Goal: Information Seeking & Learning: Learn about a topic

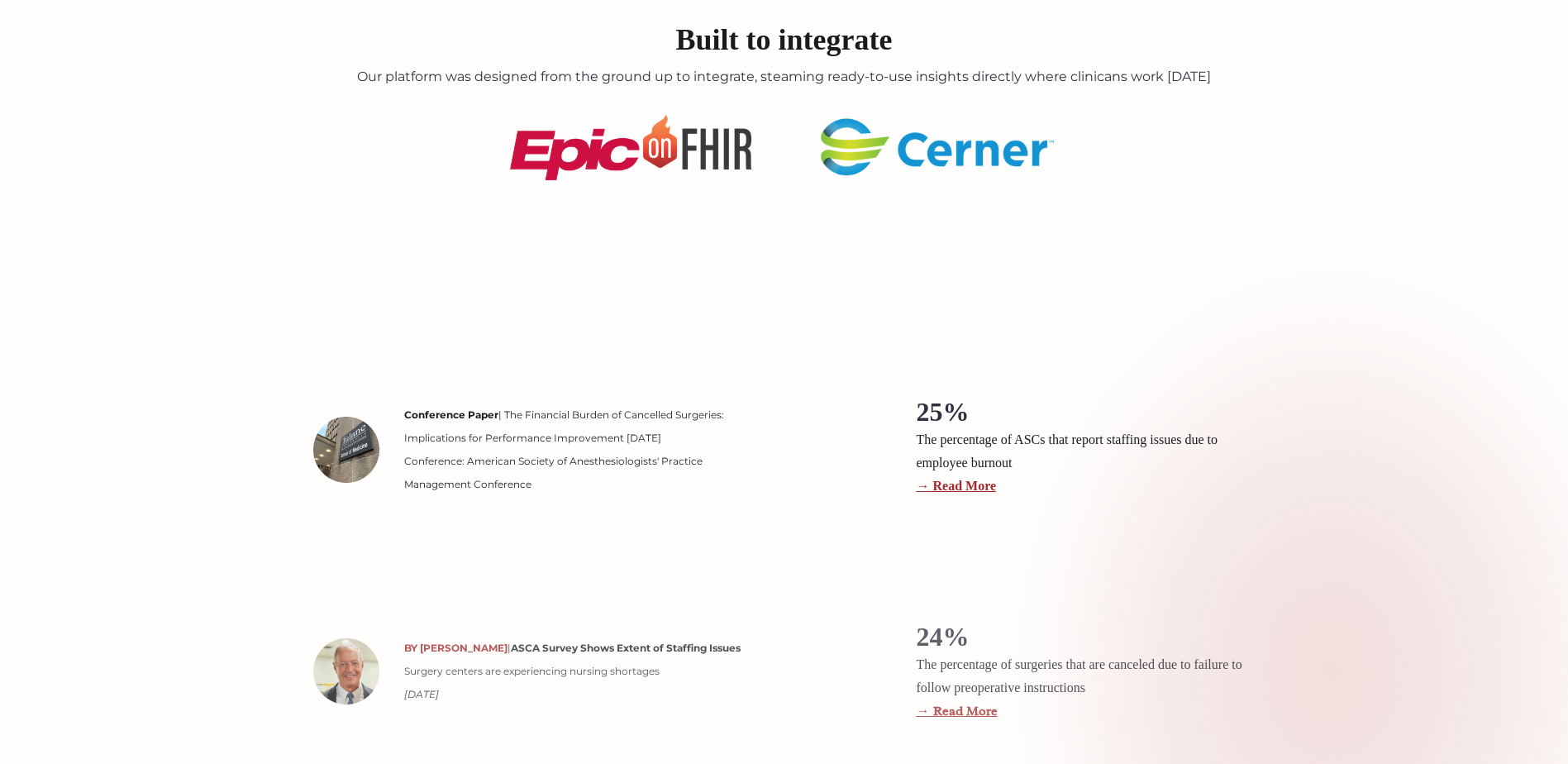
scroll to position [2314, 0]
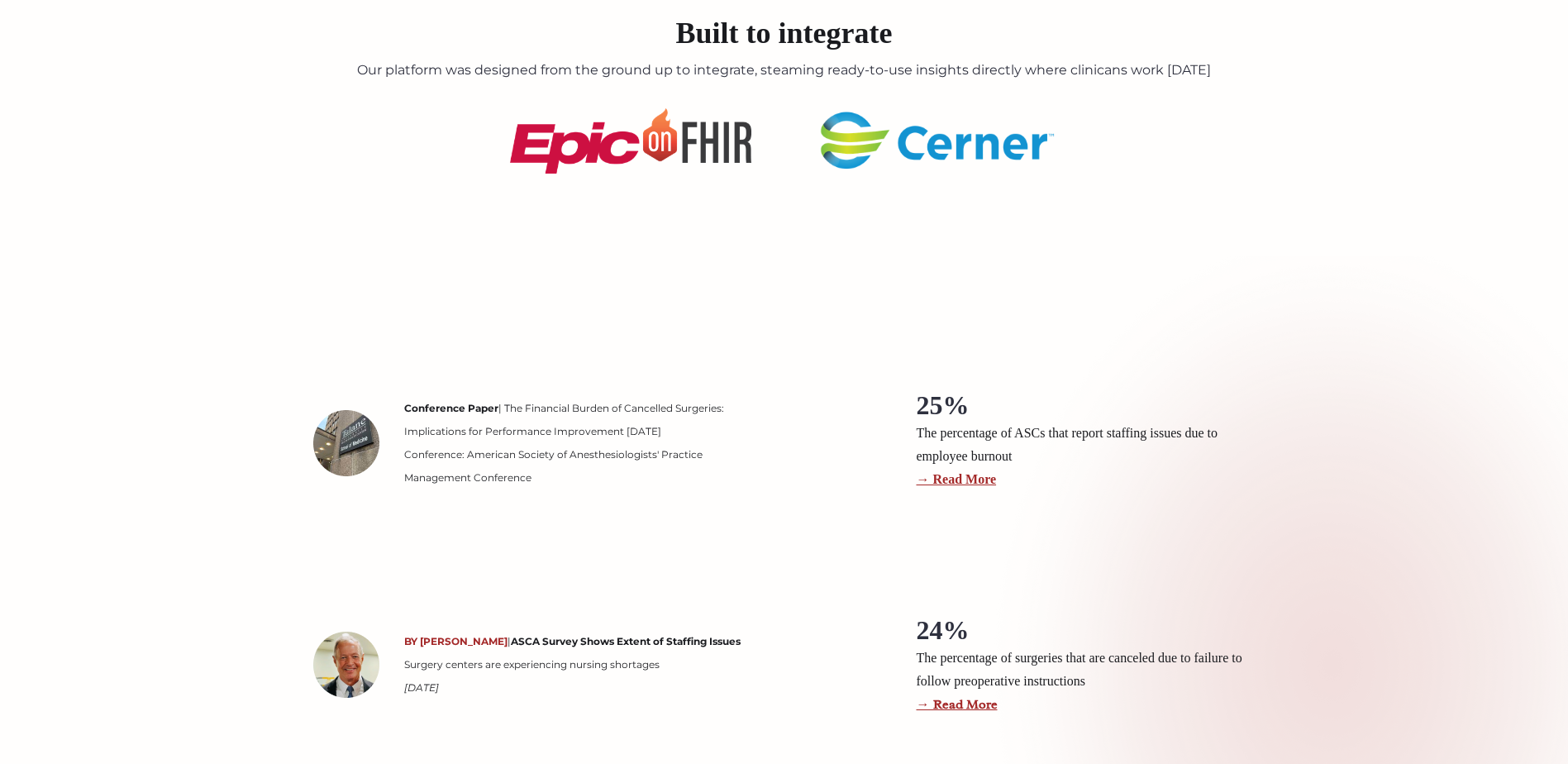
click at [673, 157] on img at bounding box center [631, 141] width 241 height 65
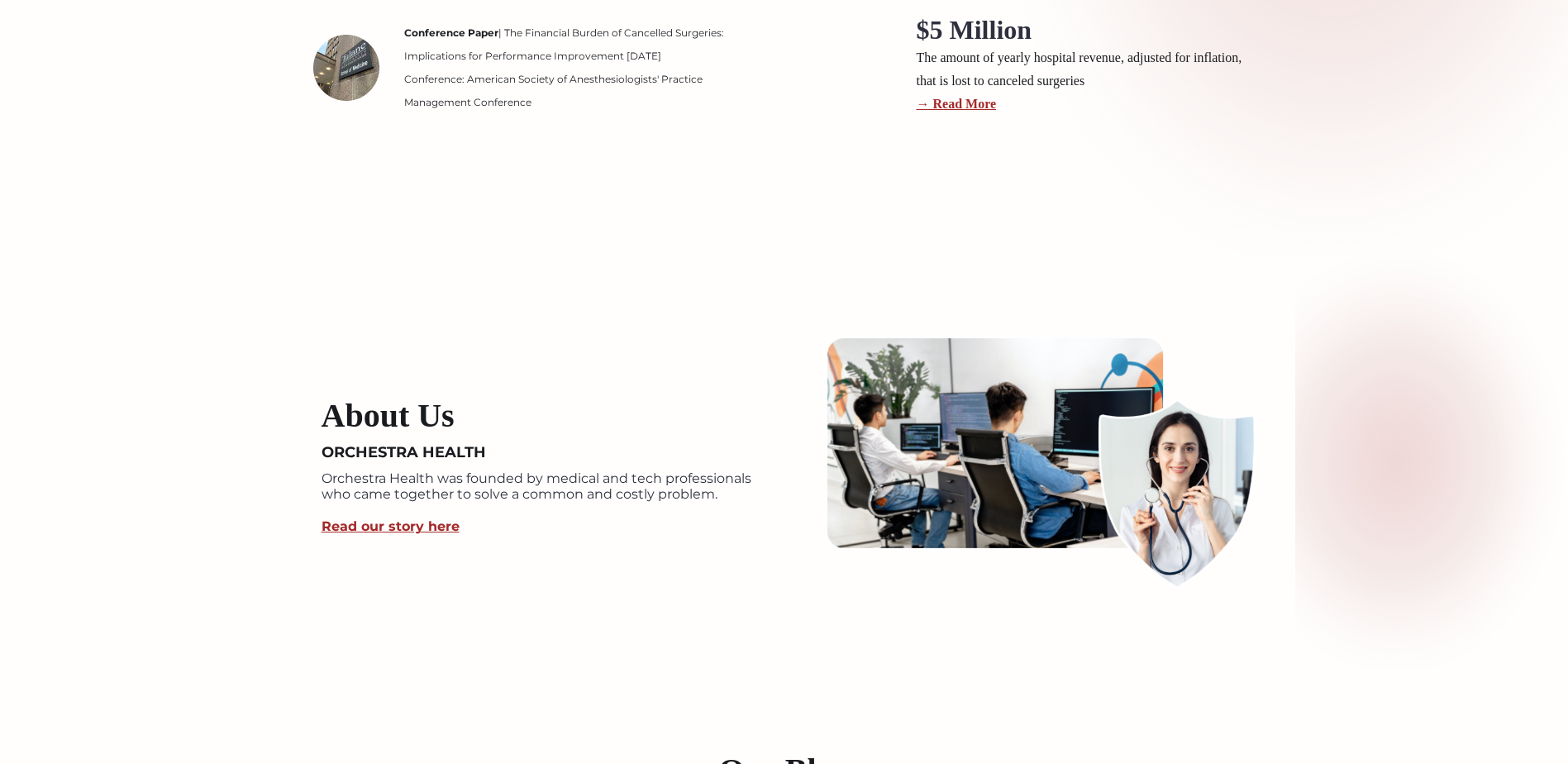
scroll to position [3223, 0]
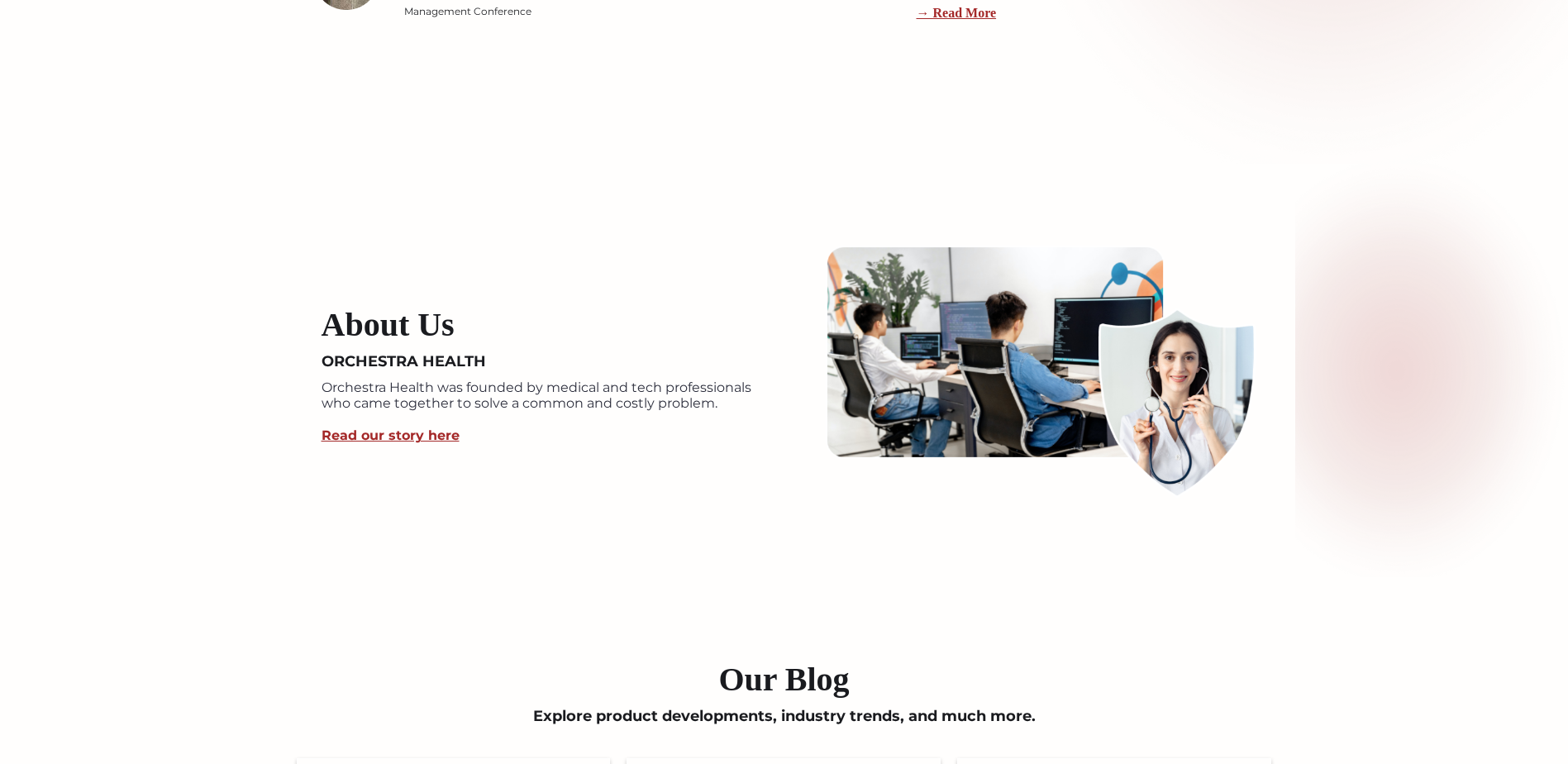
click at [441, 438] on link "Read our story here" at bounding box center [391, 435] width 138 height 16
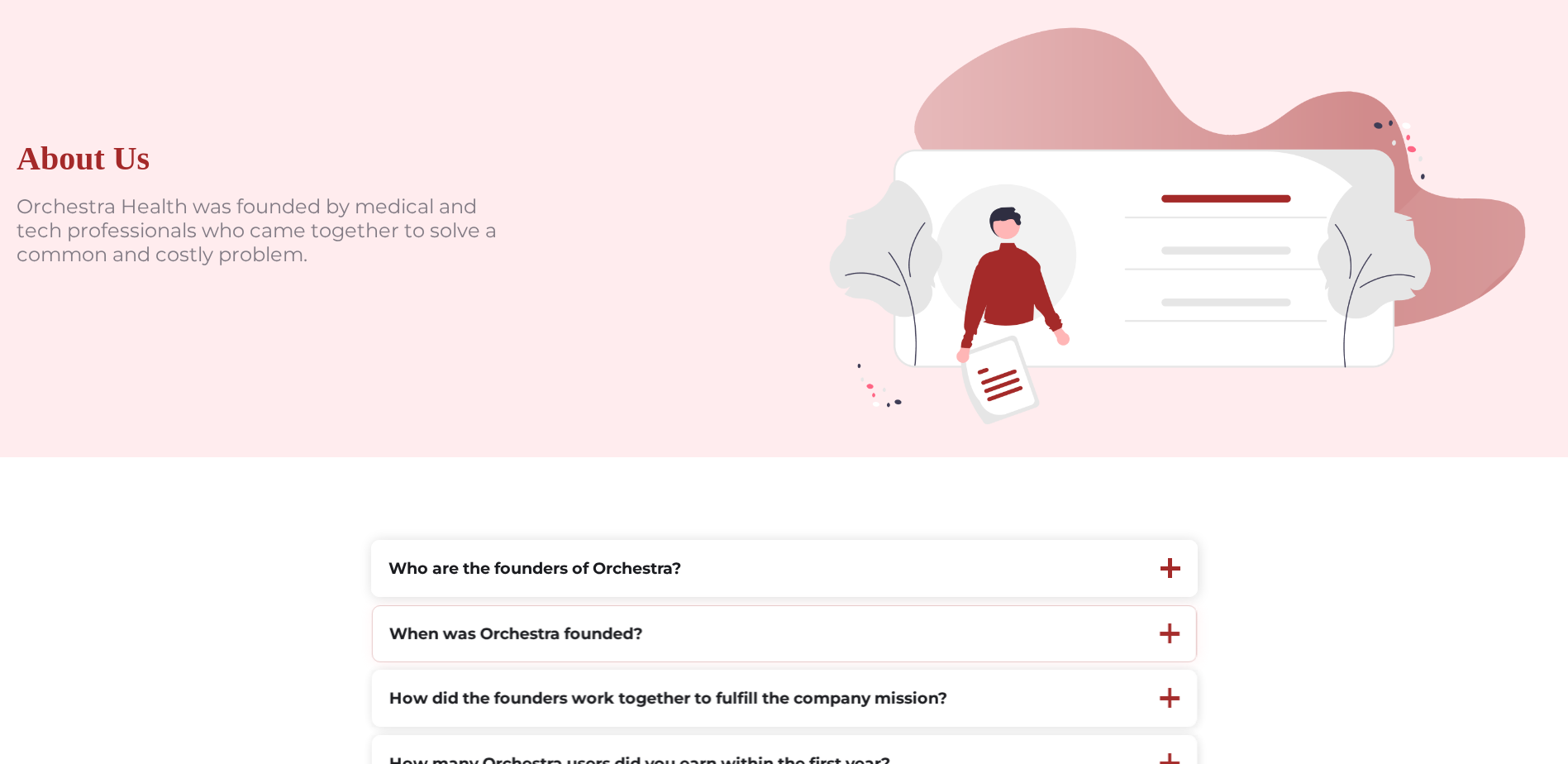
scroll to position [413, 0]
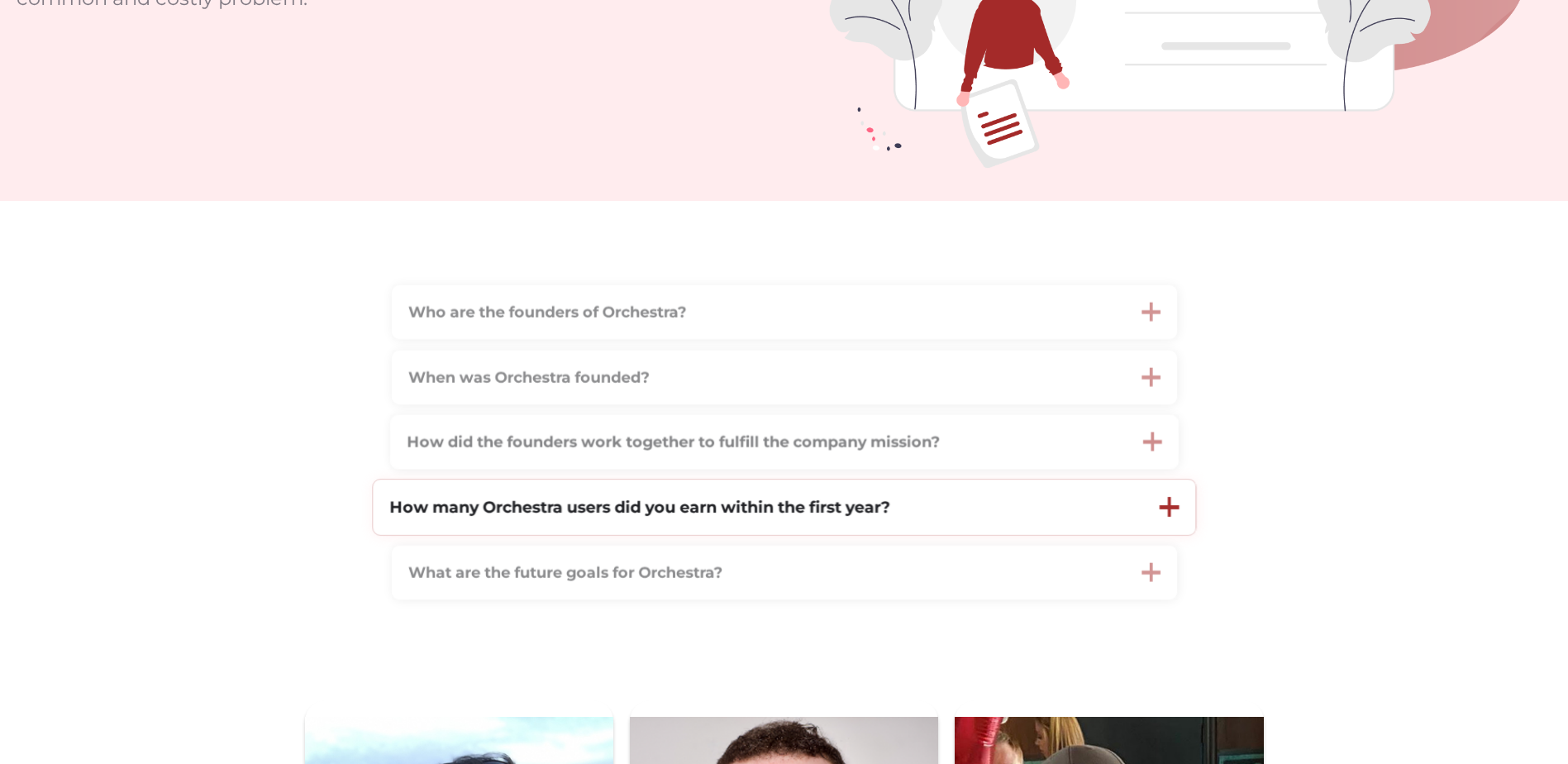
click at [782, 524] on div "How many Orchestra users did you earn within the first year?" at bounding box center [758, 507] width 771 height 55
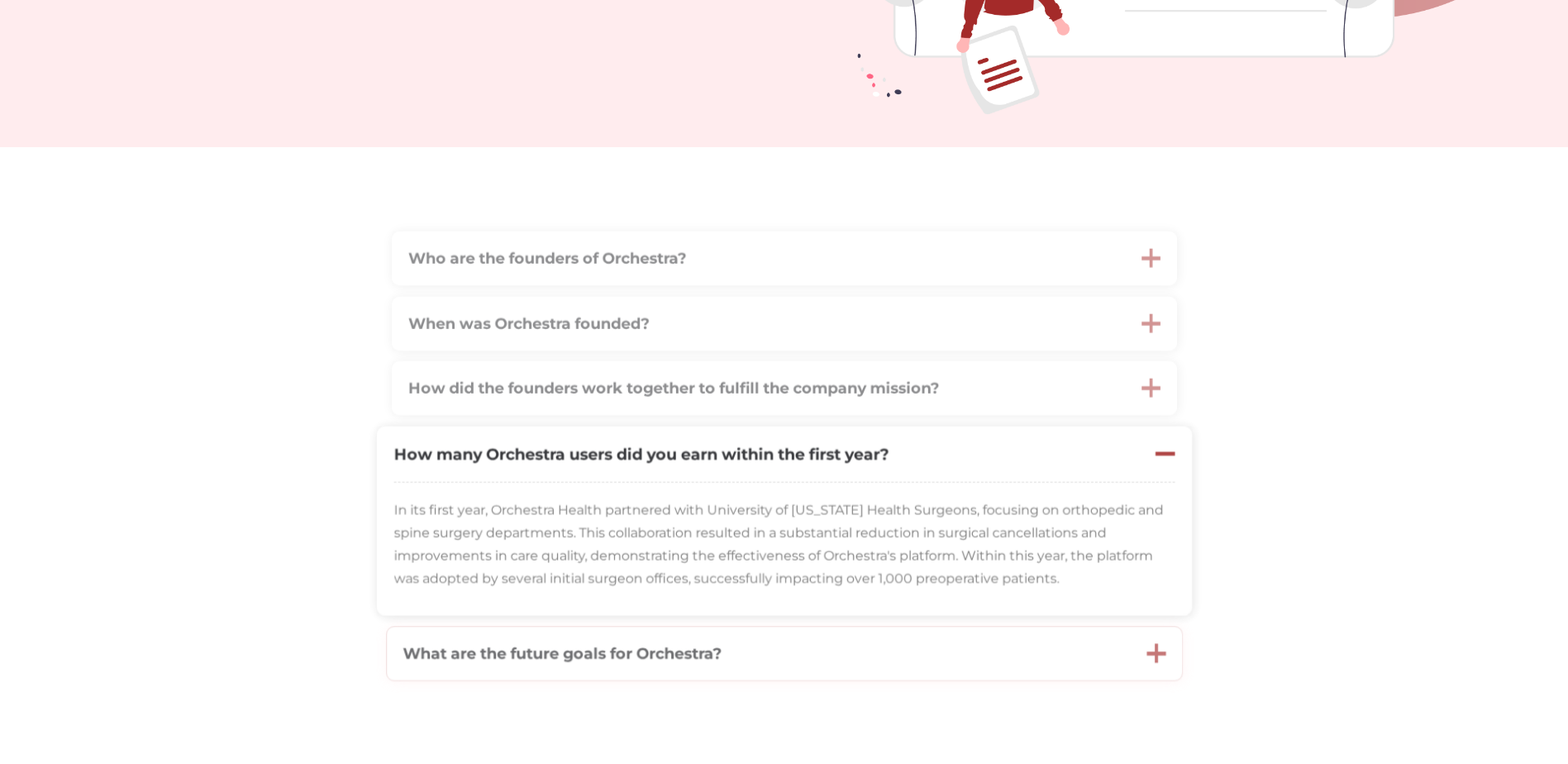
scroll to position [496, 0]
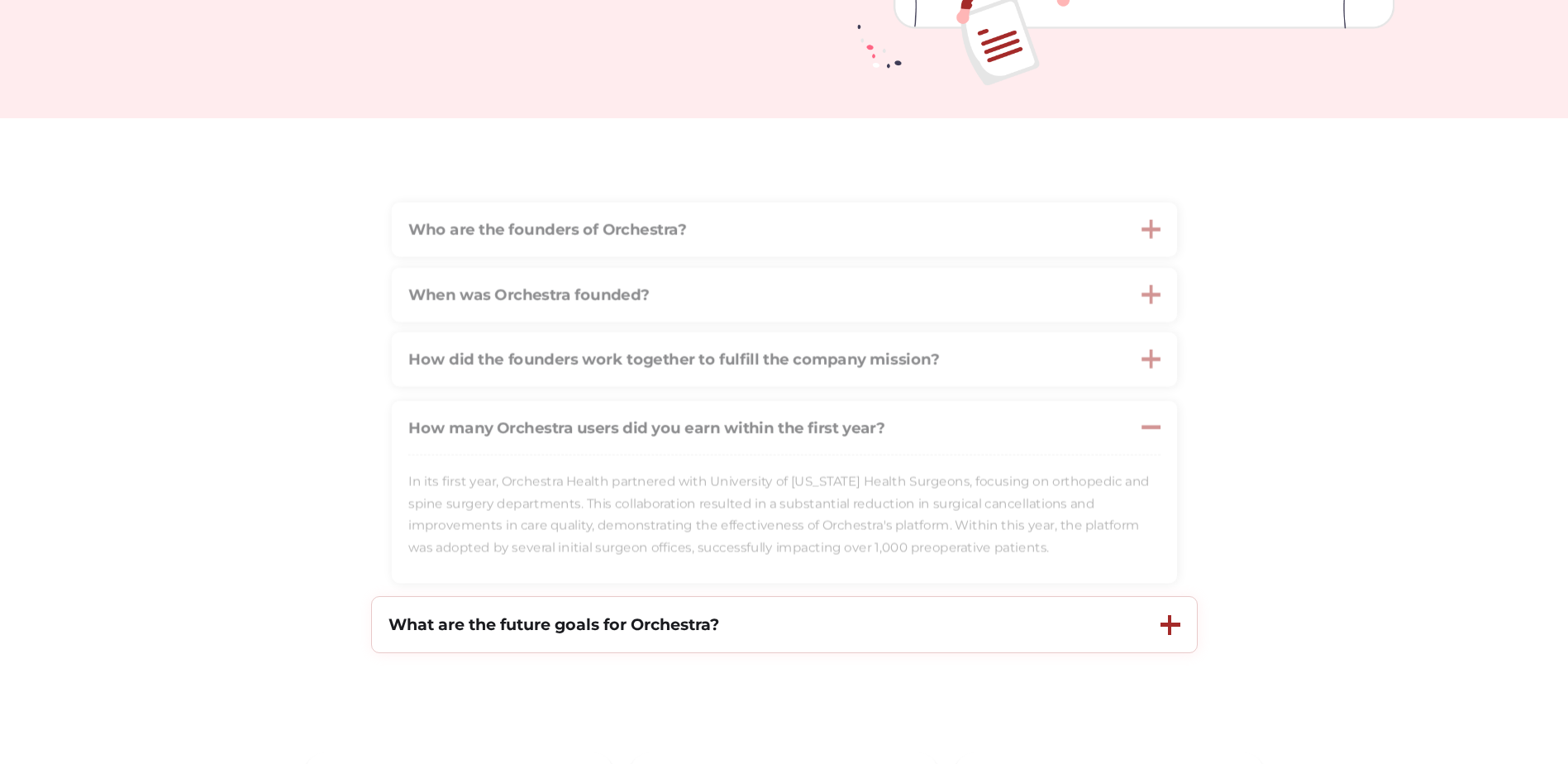
click at [639, 628] on strong "What are the future goals for Orchestra?" at bounding box center [555, 624] width 331 height 20
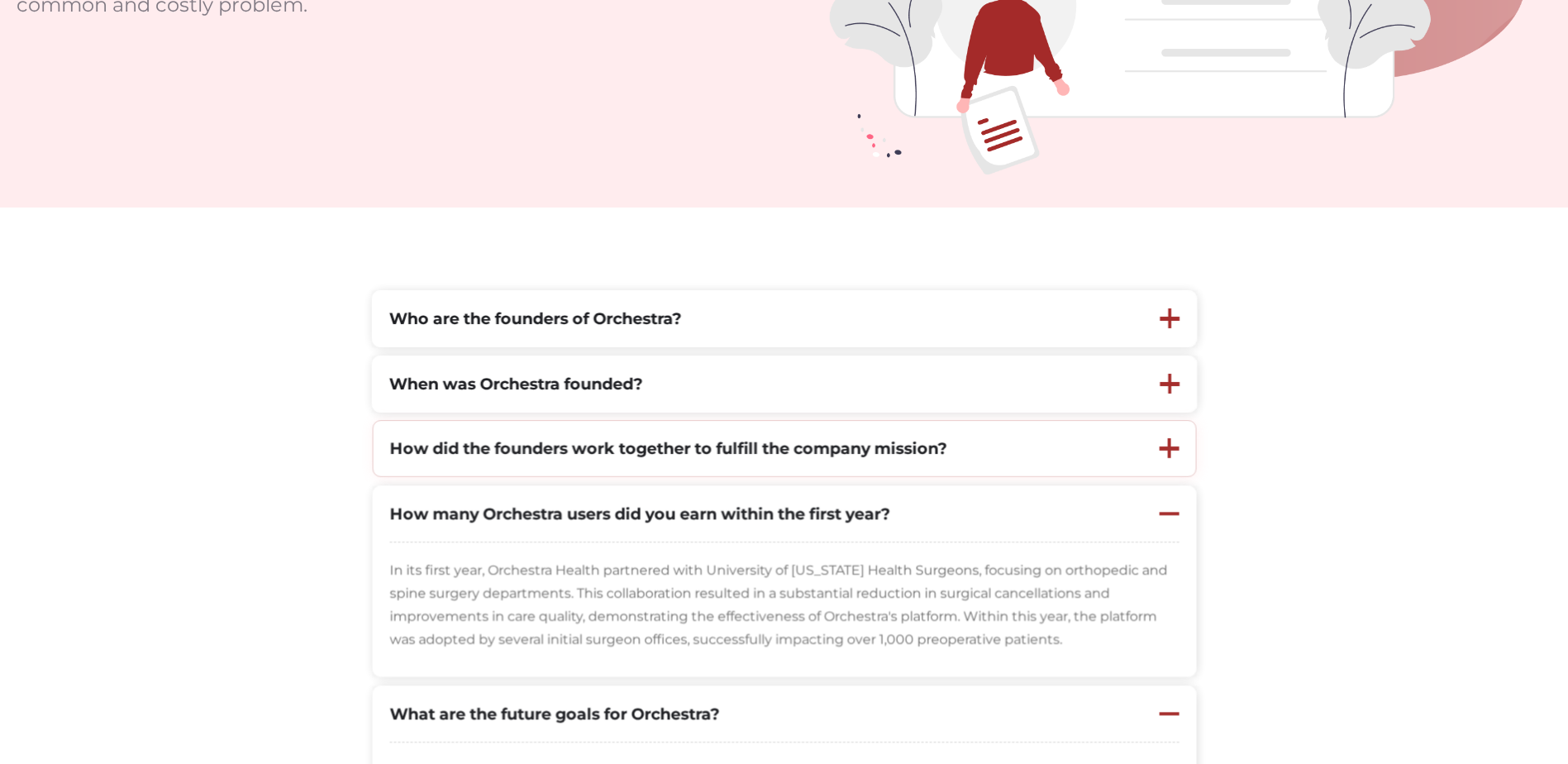
scroll to position [413, 0]
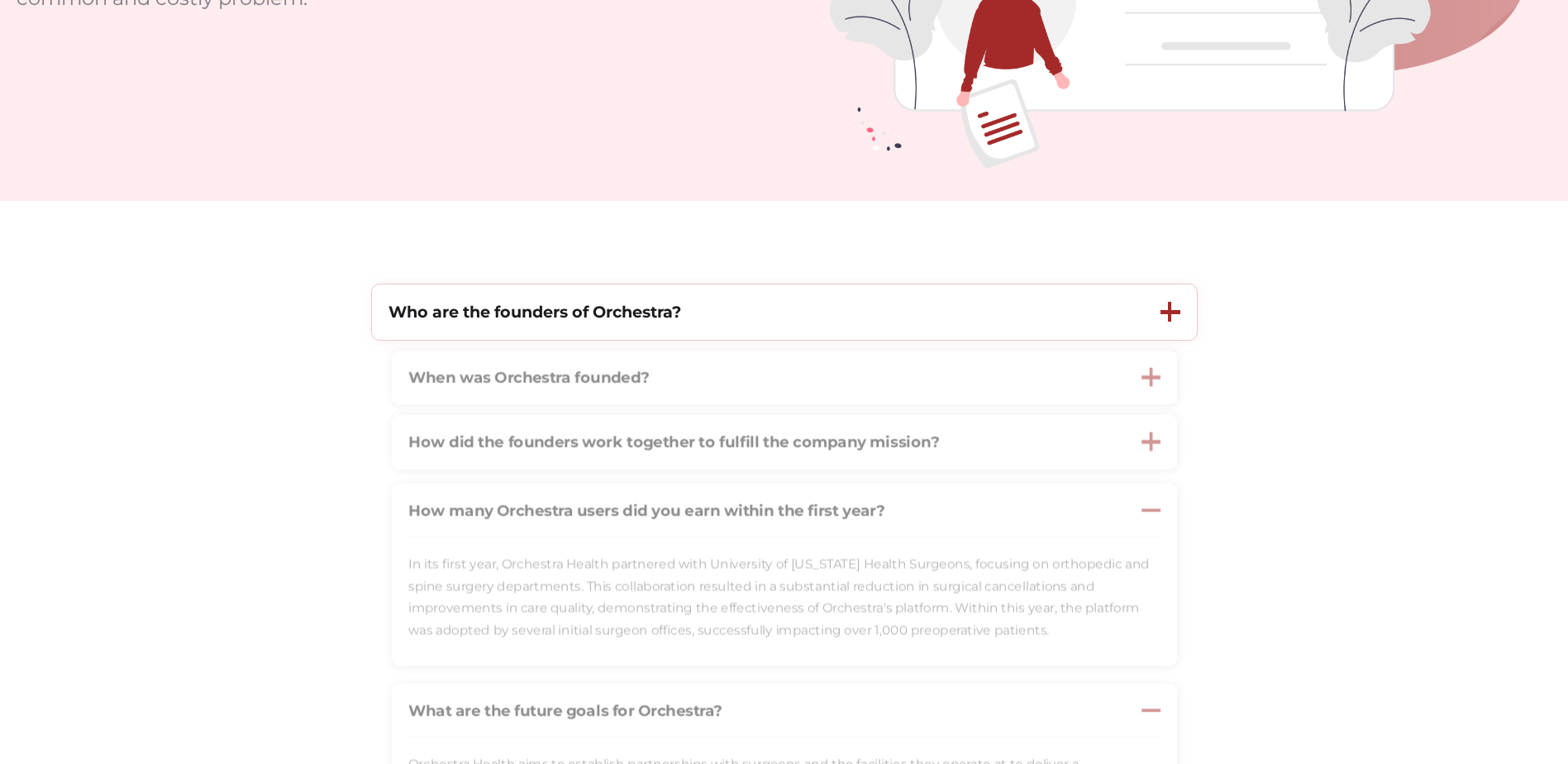
click at [738, 322] on div "Who are the founders of Orchestra?" at bounding box center [759, 312] width 773 height 55
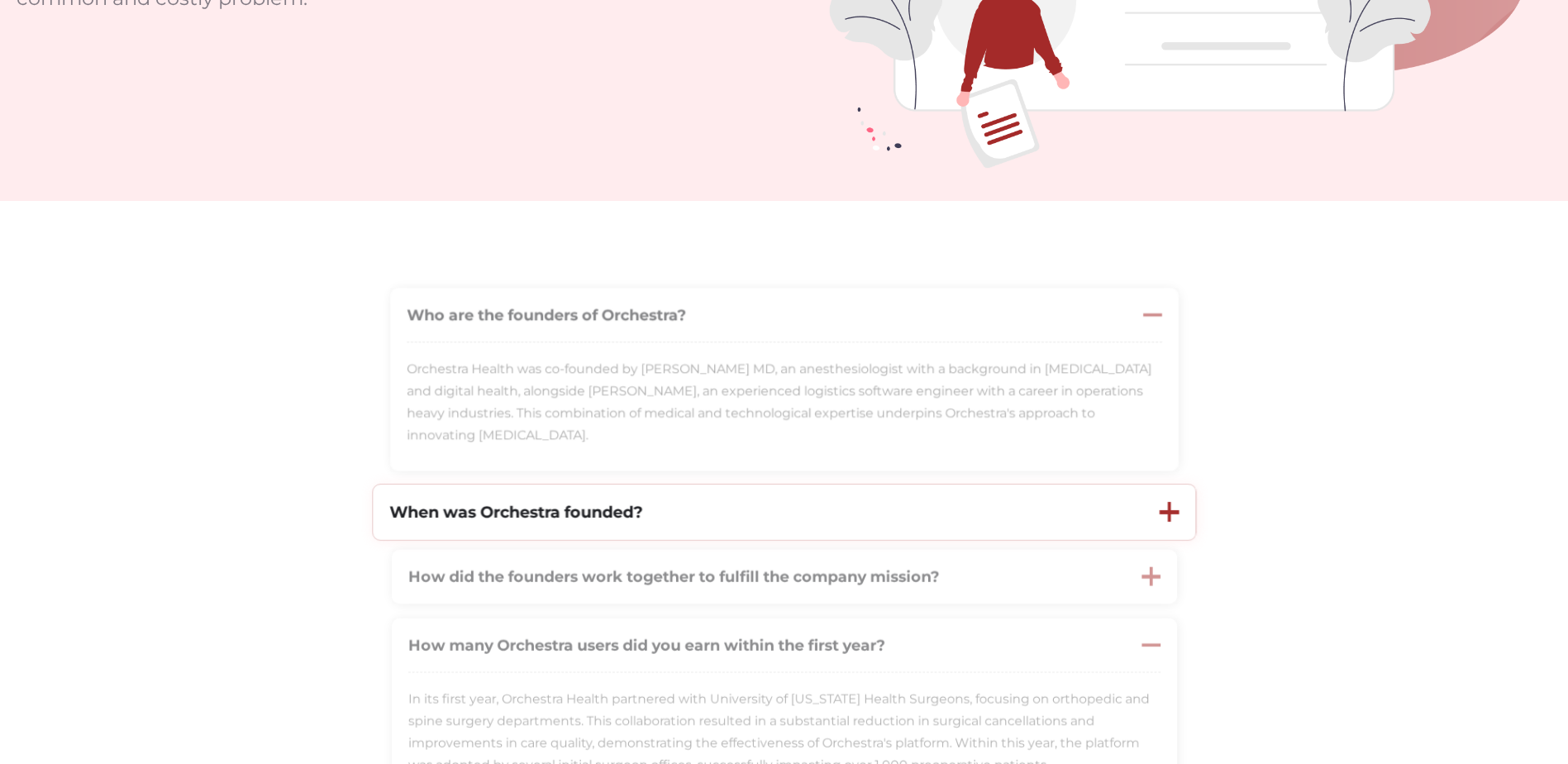
click at [737, 507] on div "When was Orchestra founded?" at bounding box center [758, 512] width 771 height 55
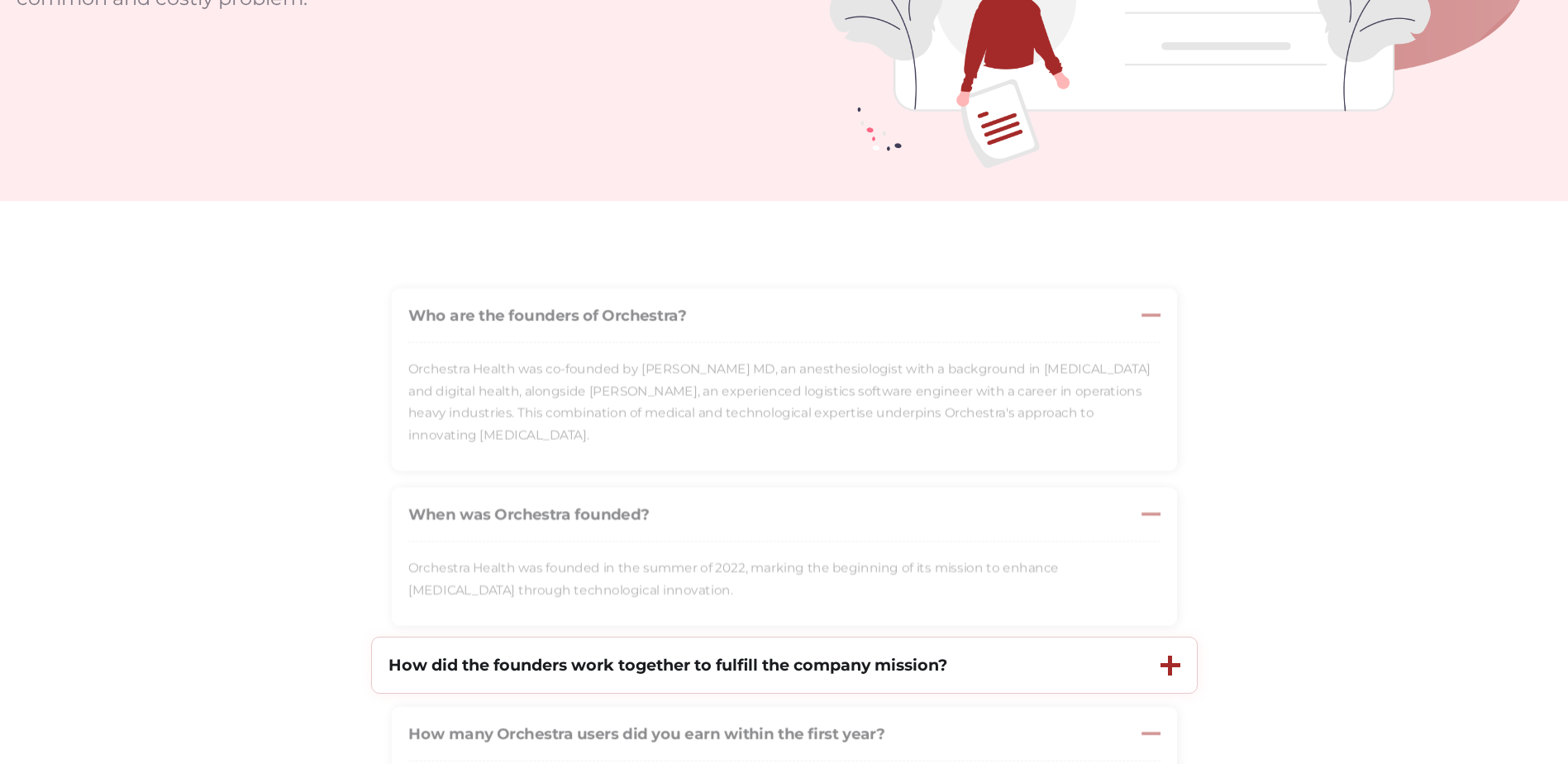
drag, startPoint x: 855, startPoint y: 659, endPoint x: 869, endPoint y: 658, distance: 14.0
click at [855, 659] on strong "How did the founders work together to fulfill the company mission?" at bounding box center [669, 665] width 559 height 20
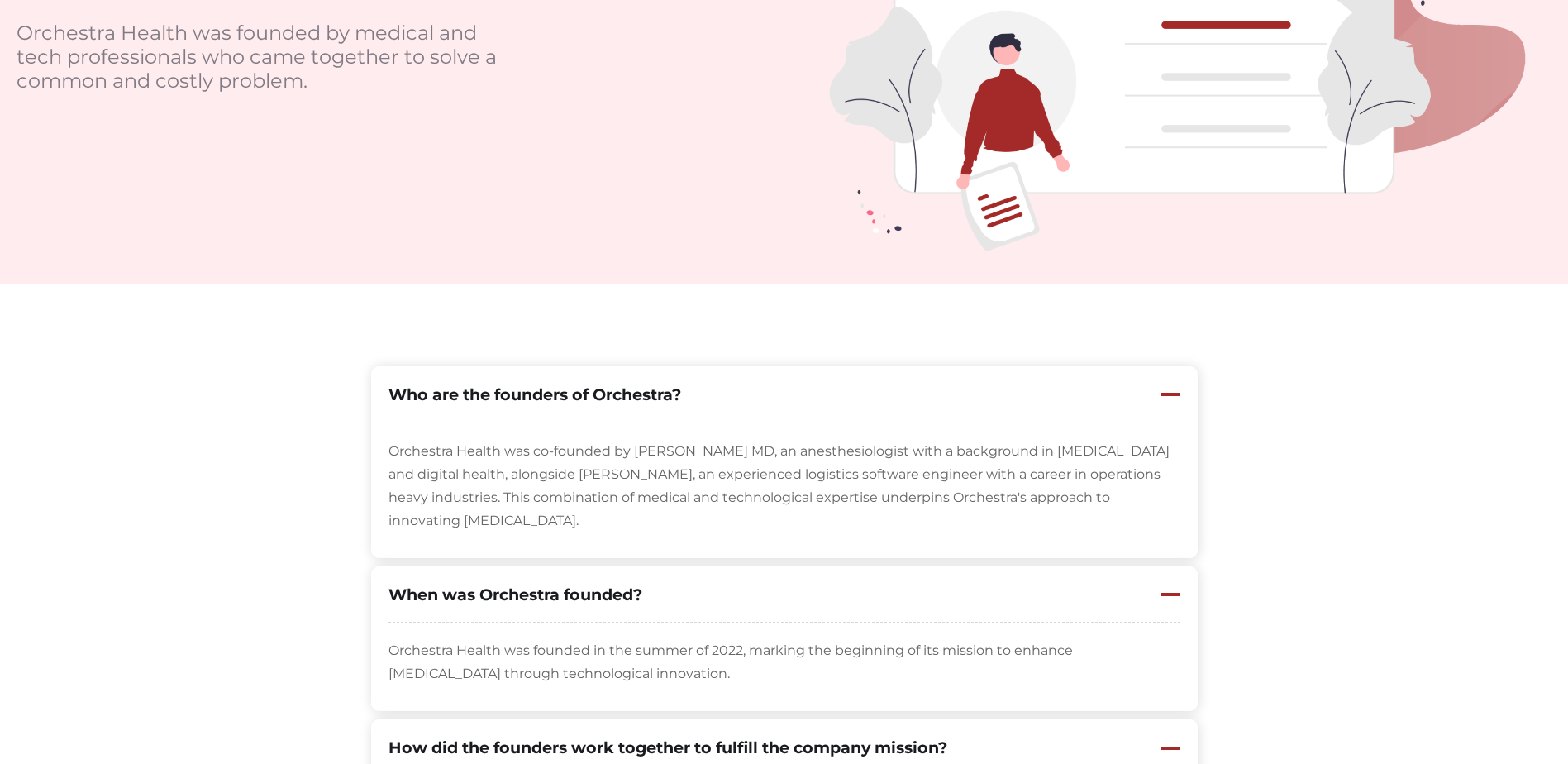
scroll to position [0, 0]
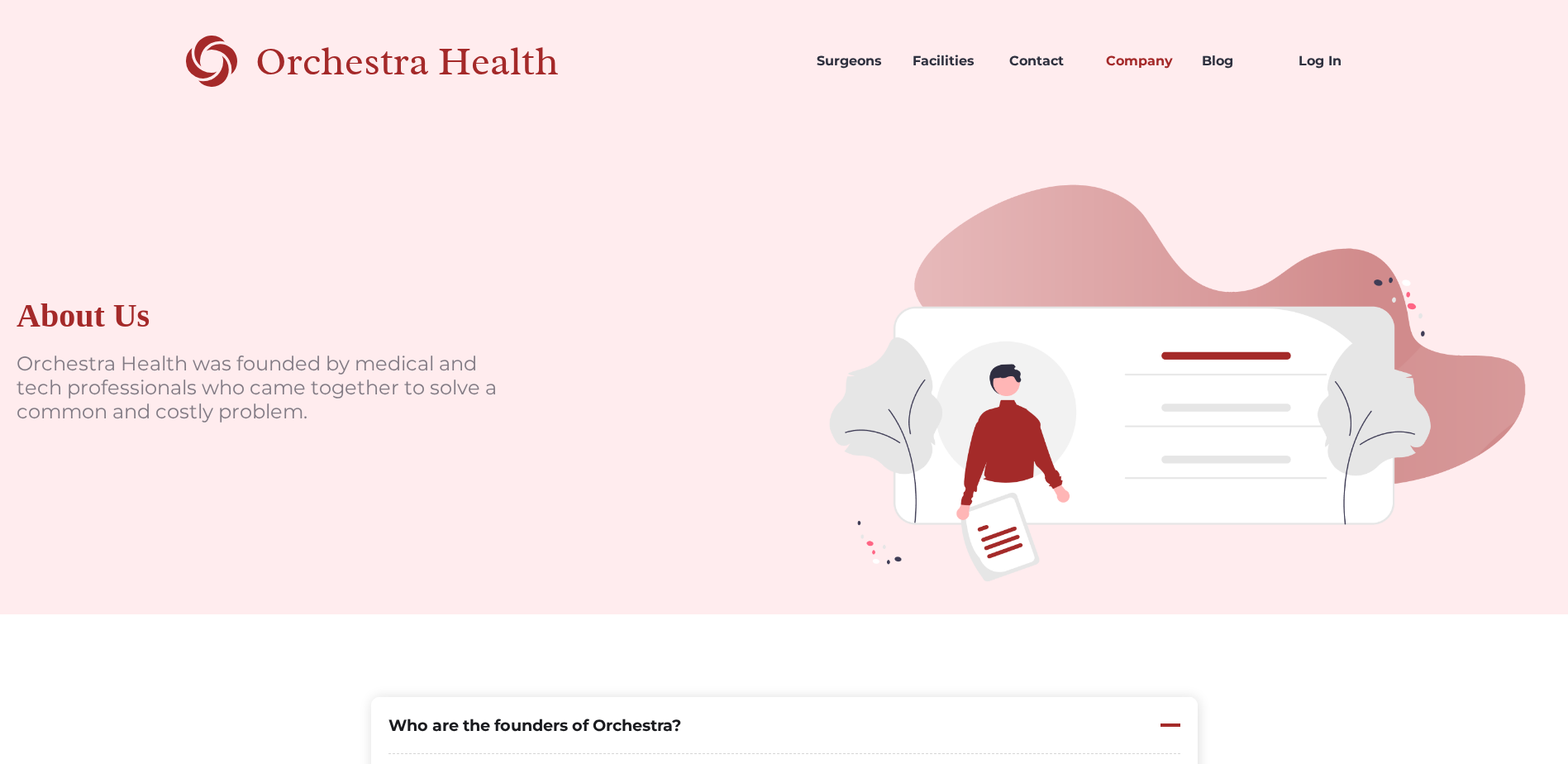
click at [441, 45] on div "Orchestra Health" at bounding box center [436, 62] width 361 height 34
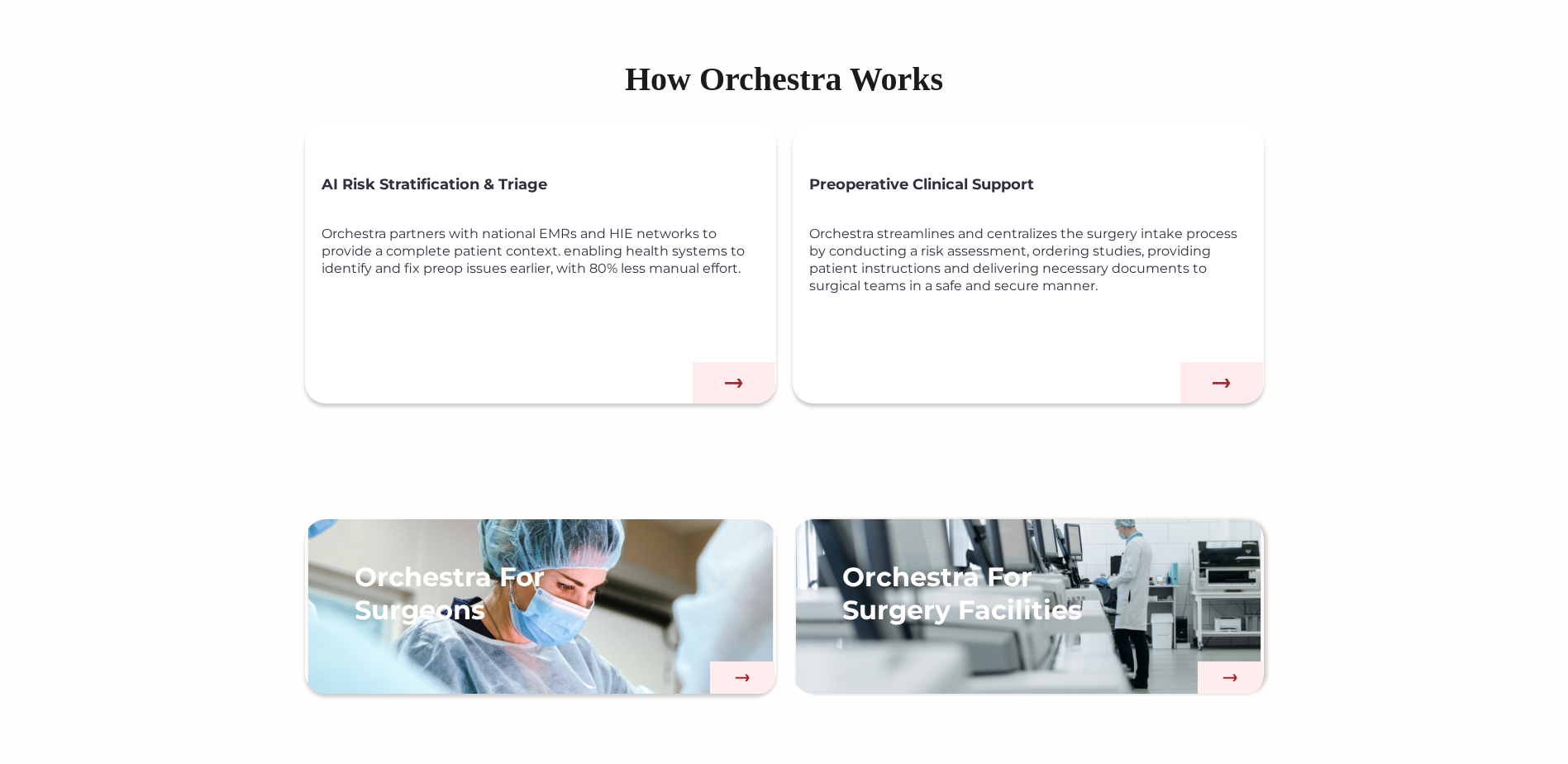
scroll to position [1075, 0]
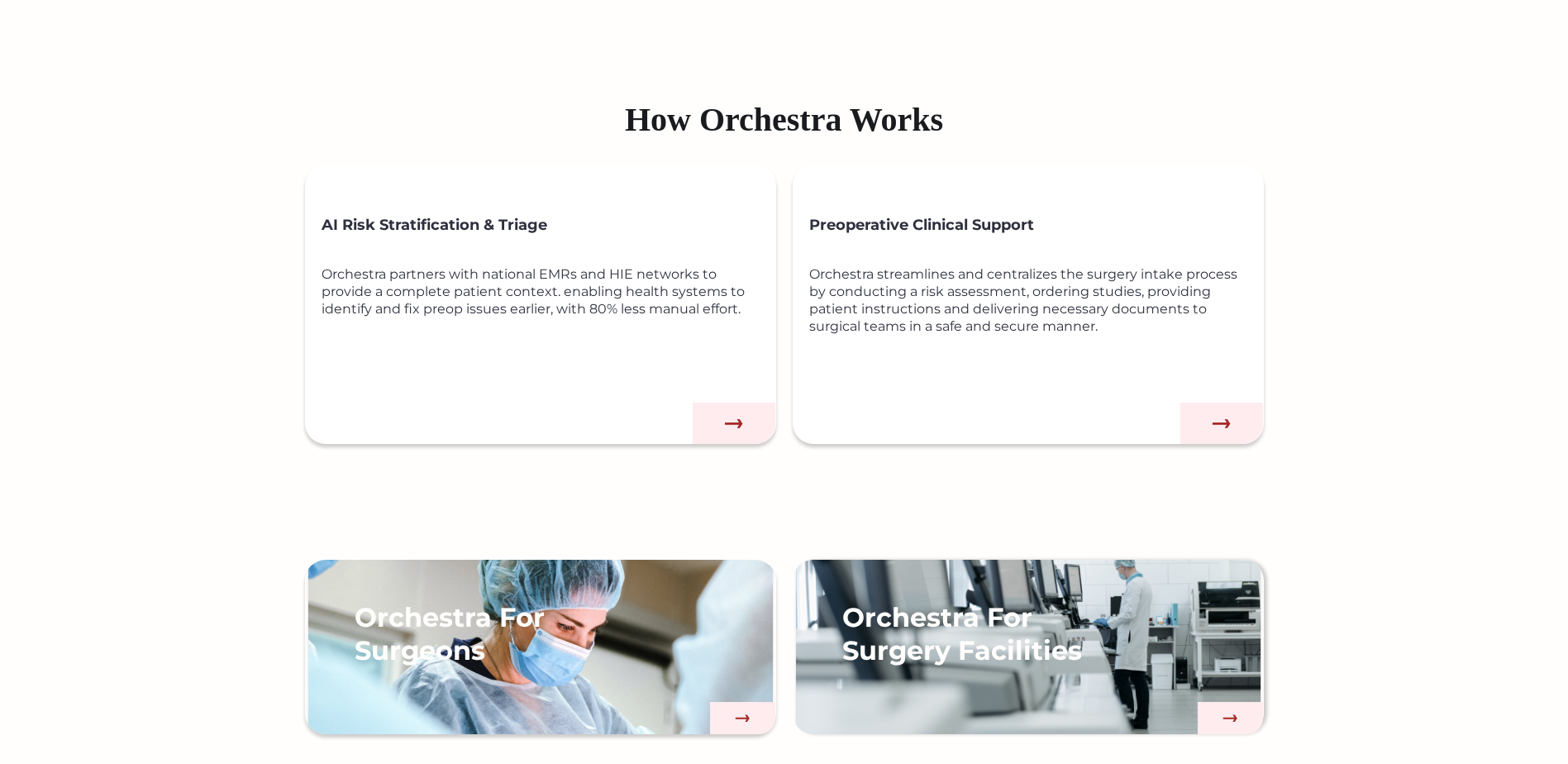
drag, startPoint x: 445, startPoint y: 289, endPoint x: 480, endPoint y: 289, distance: 35.0
click at [445, 289] on div "Orchestra partners with national EMRs and HIE networks to provide a complete pa…" at bounding box center [549, 327] width 454 height 124
click at [737, 416] on img at bounding box center [734, 423] width 83 height 41
click at [765, 397] on div "AI Risk Stratification & Triage Orchestra partners with national EMRs and HIE n…" at bounding box center [549, 321] width 454 height 246
click at [739, 417] on img at bounding box center [734, 423] width 83 height 41
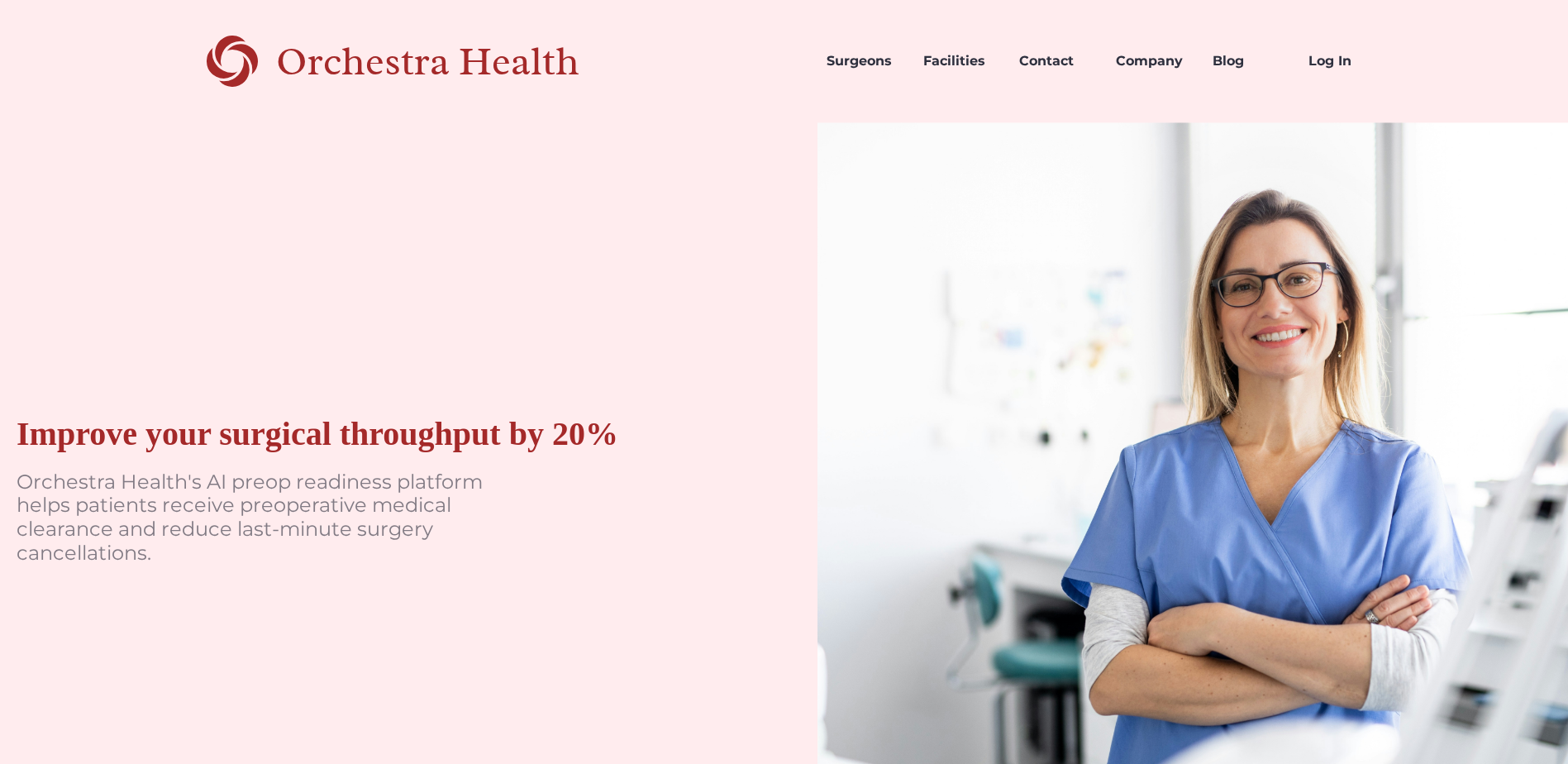
scroll to position [1075, 0]
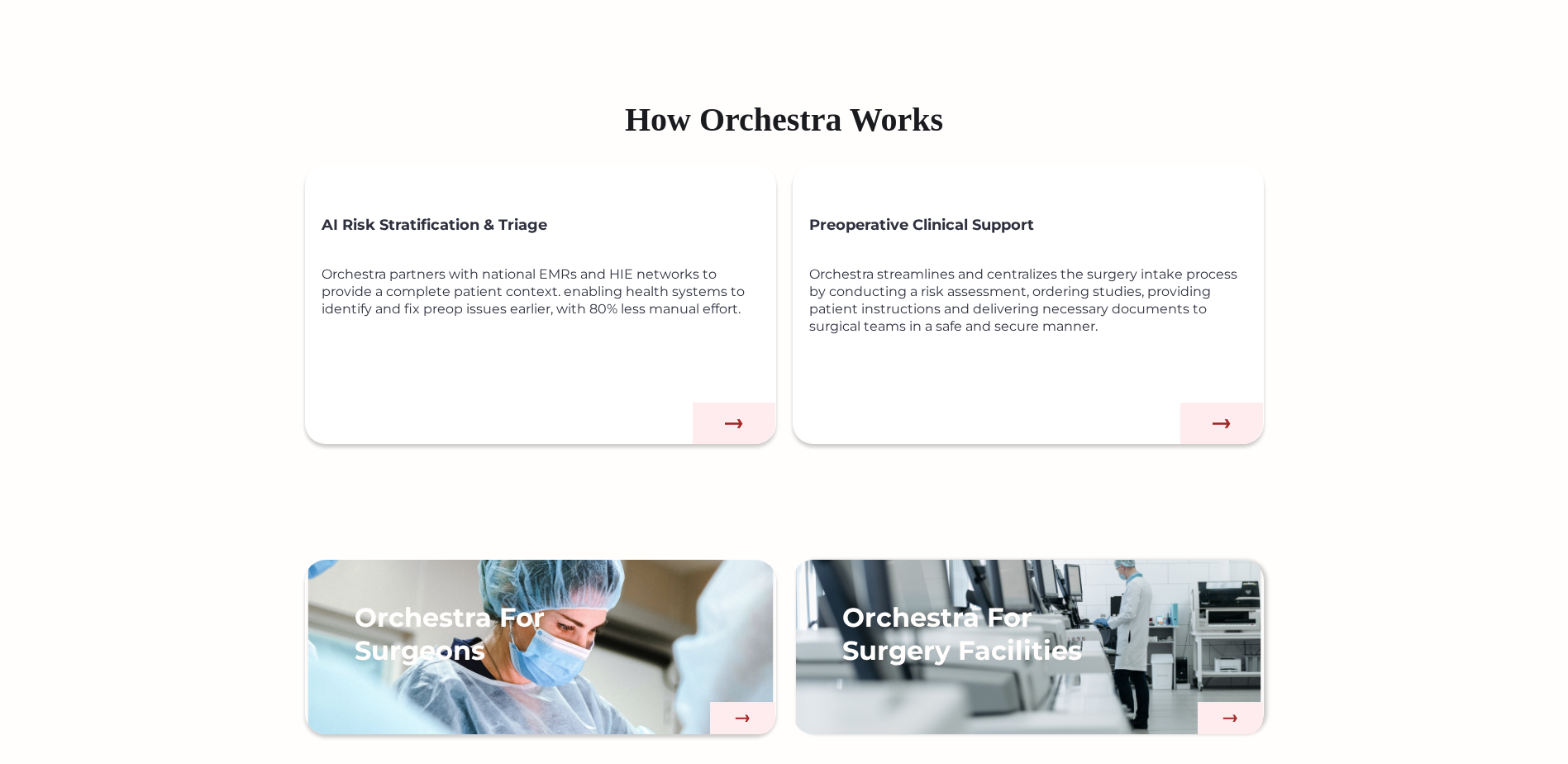
click at [738, 429] on img at bounding box center [734, 423] width 83 height 41
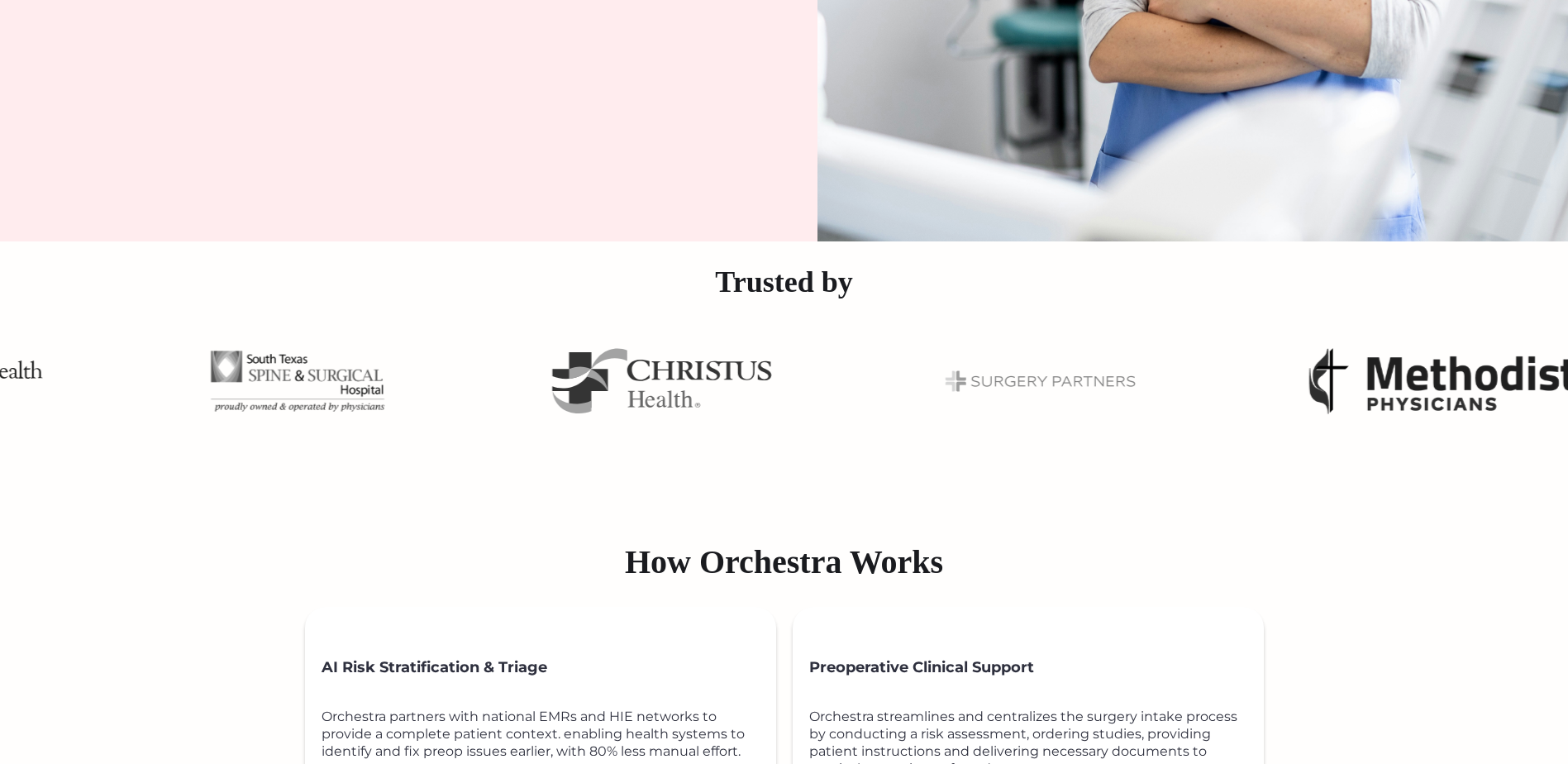
scroll to position [1239, 0]
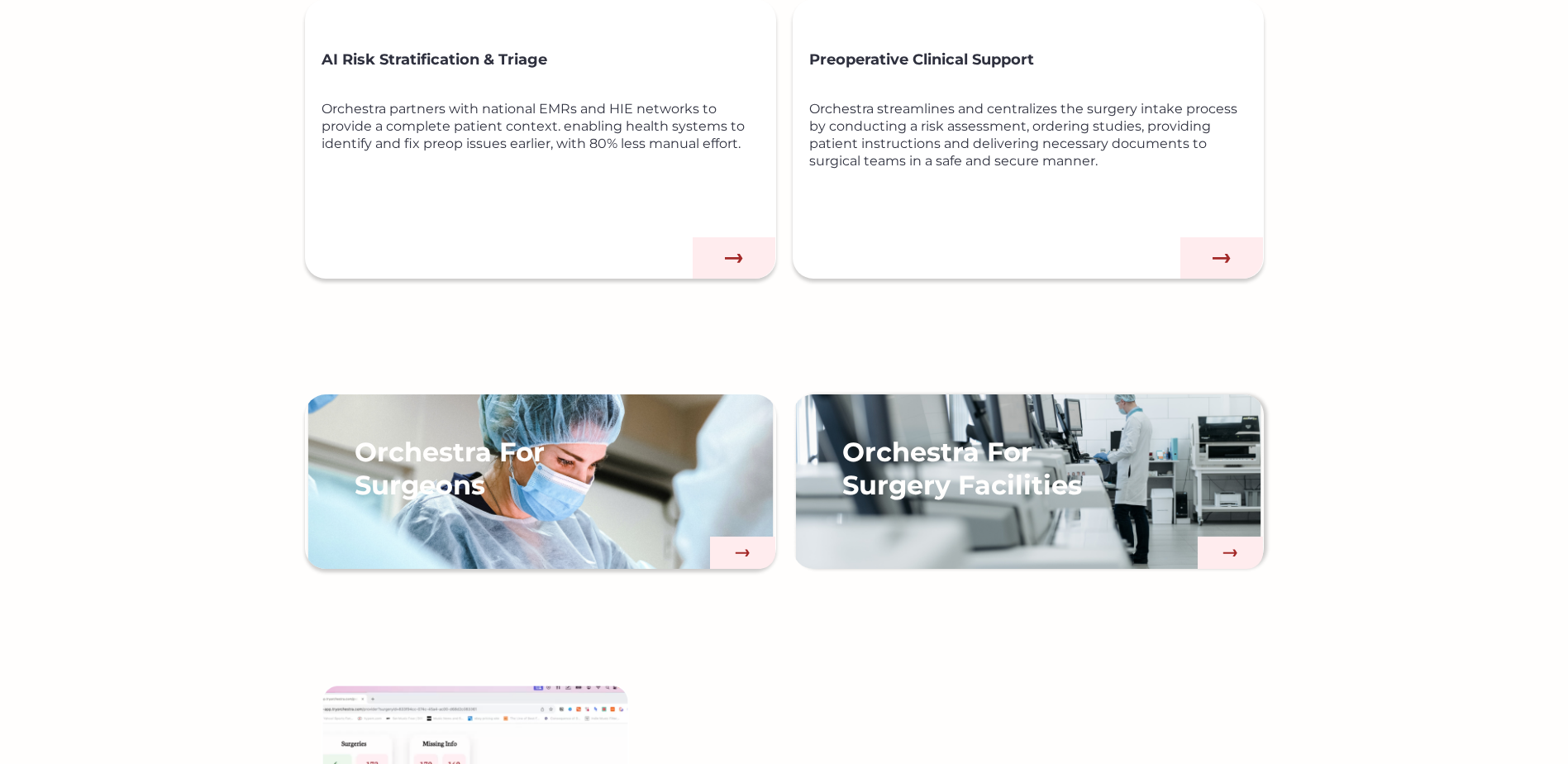
click at [515, 184] on div "Orchestra partners with national EMRs and HIE networks to provide a complete pa…" at bounding box center [549, 162] width 454 height 124
click at [1046, 64] on h3 "Preoperative Clinical Support" at bounding box center [1036, 59] width 454 height 38
click at [631, 477] on div "Orchestra For Surgeons" at bounding box center [541, 498] width 471 height 143
click at [642, 250] on div "AI Risk Stratification & Triage Orchestra partners with national EMRs and HIE n…" at bounding box center [549, 155] width 454 height 246
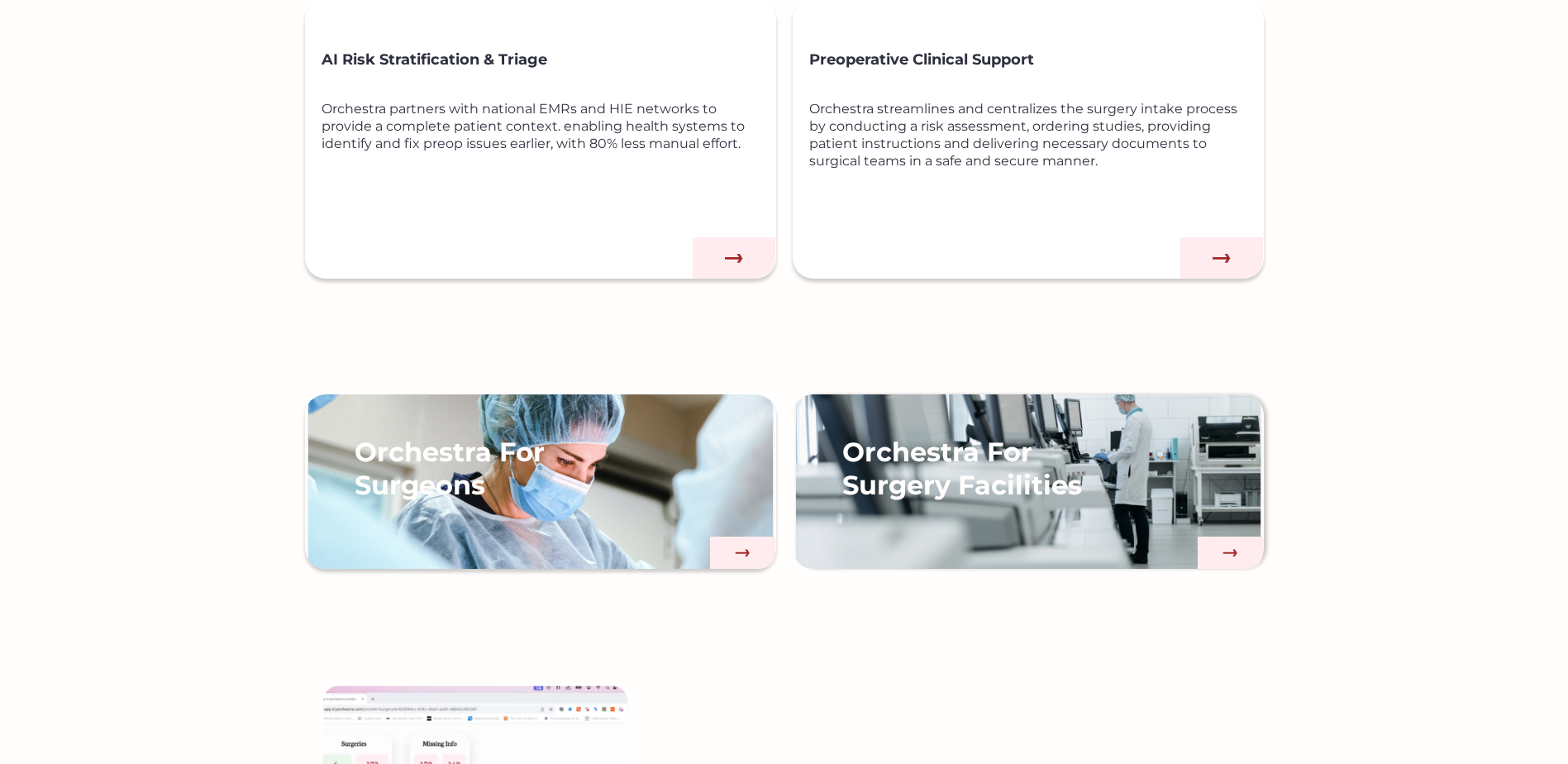
click at [728, 245] on img at bounding box center [734, 257] width 83 height 41
click at [1143, 473] on div "Orchestra For Surgery Facilities" at bounding box center [1028, 498] width 471 height 143
click at [565, 471] on h3 "Orchestra For Surgeons" at bounding box center [485, 469] width 260 height 66
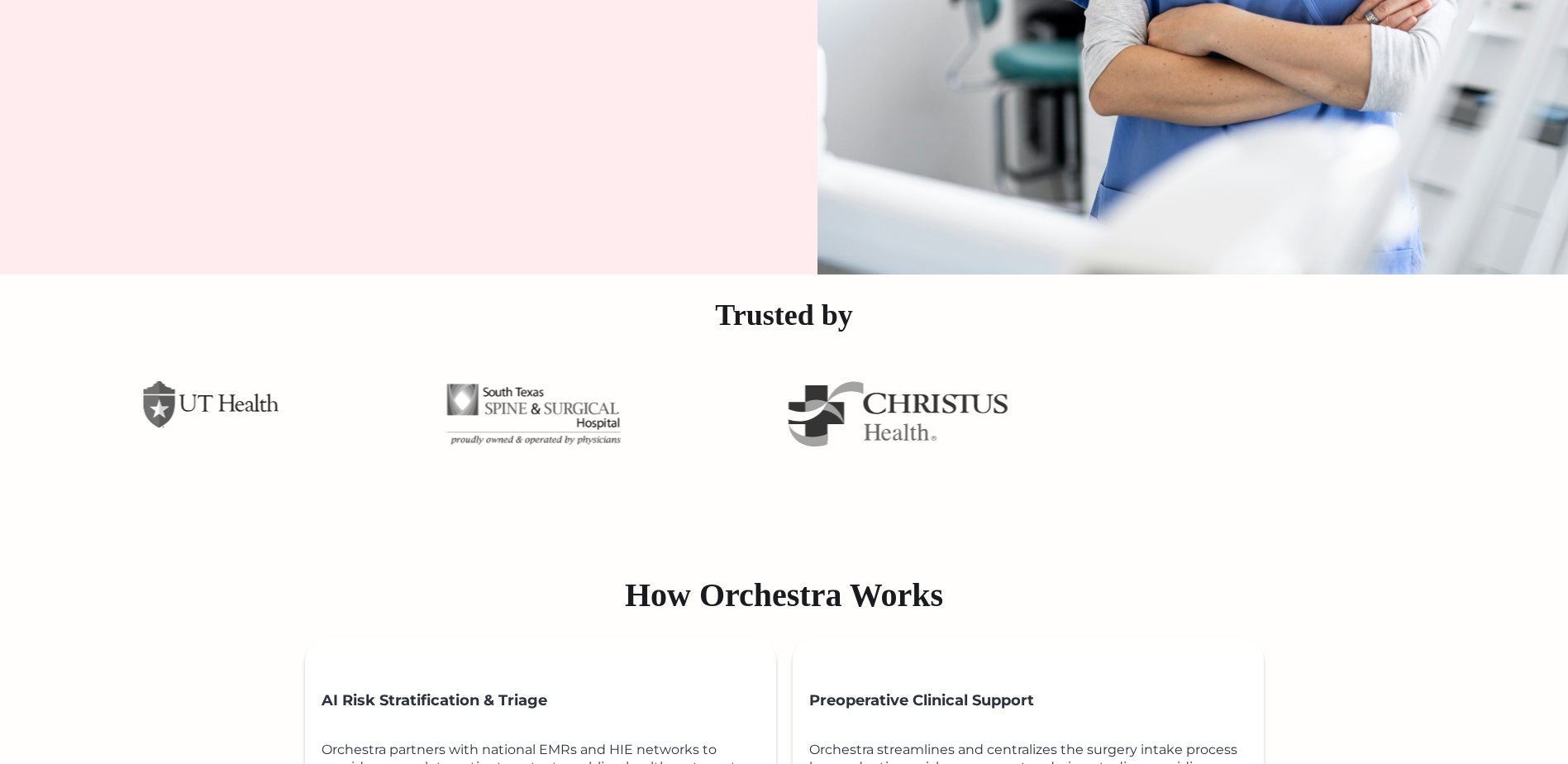
scroll to position [578, 0]
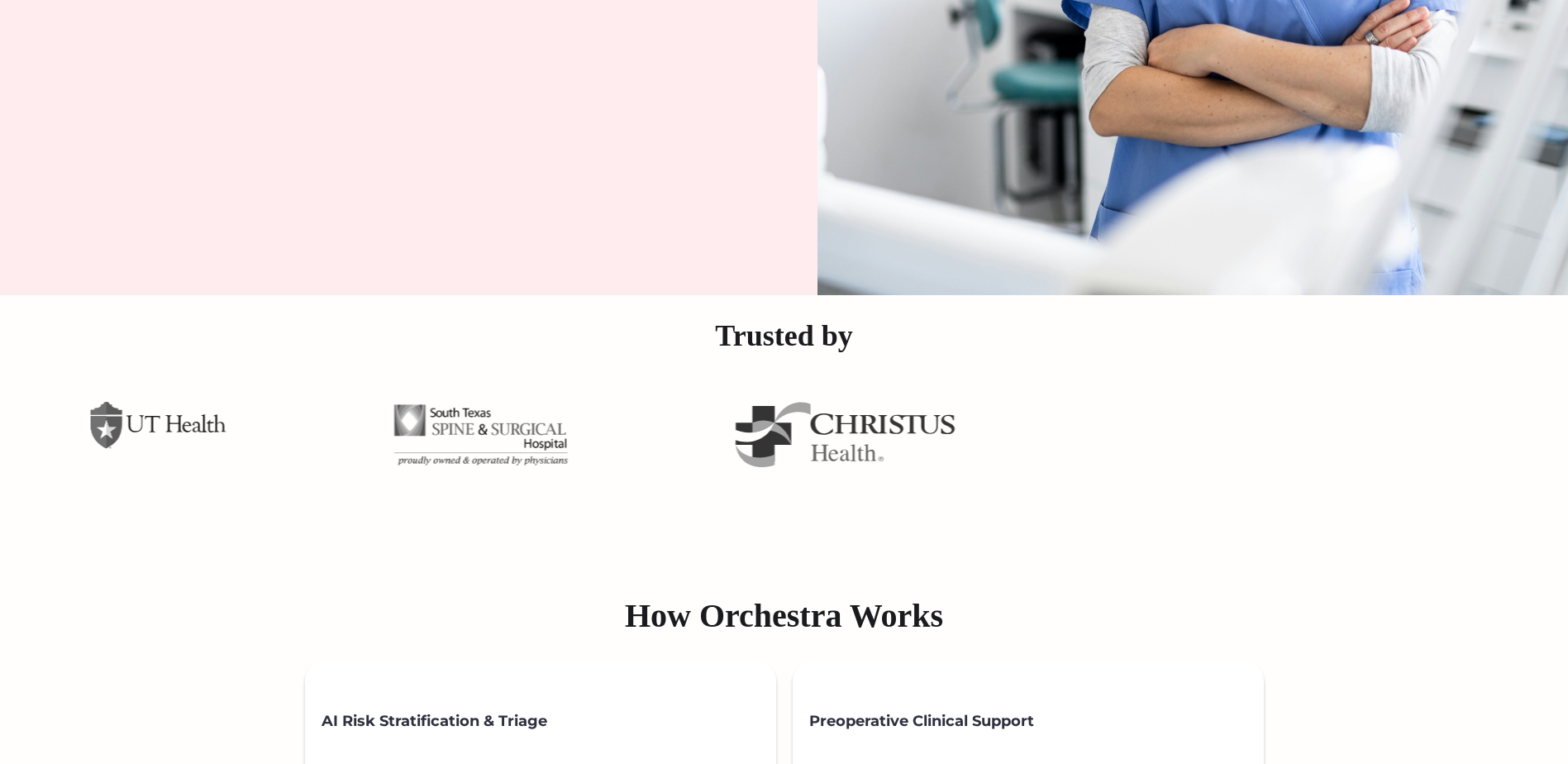
click at [759, 440] on img at bounding box center [845, 435] width 221 height 66
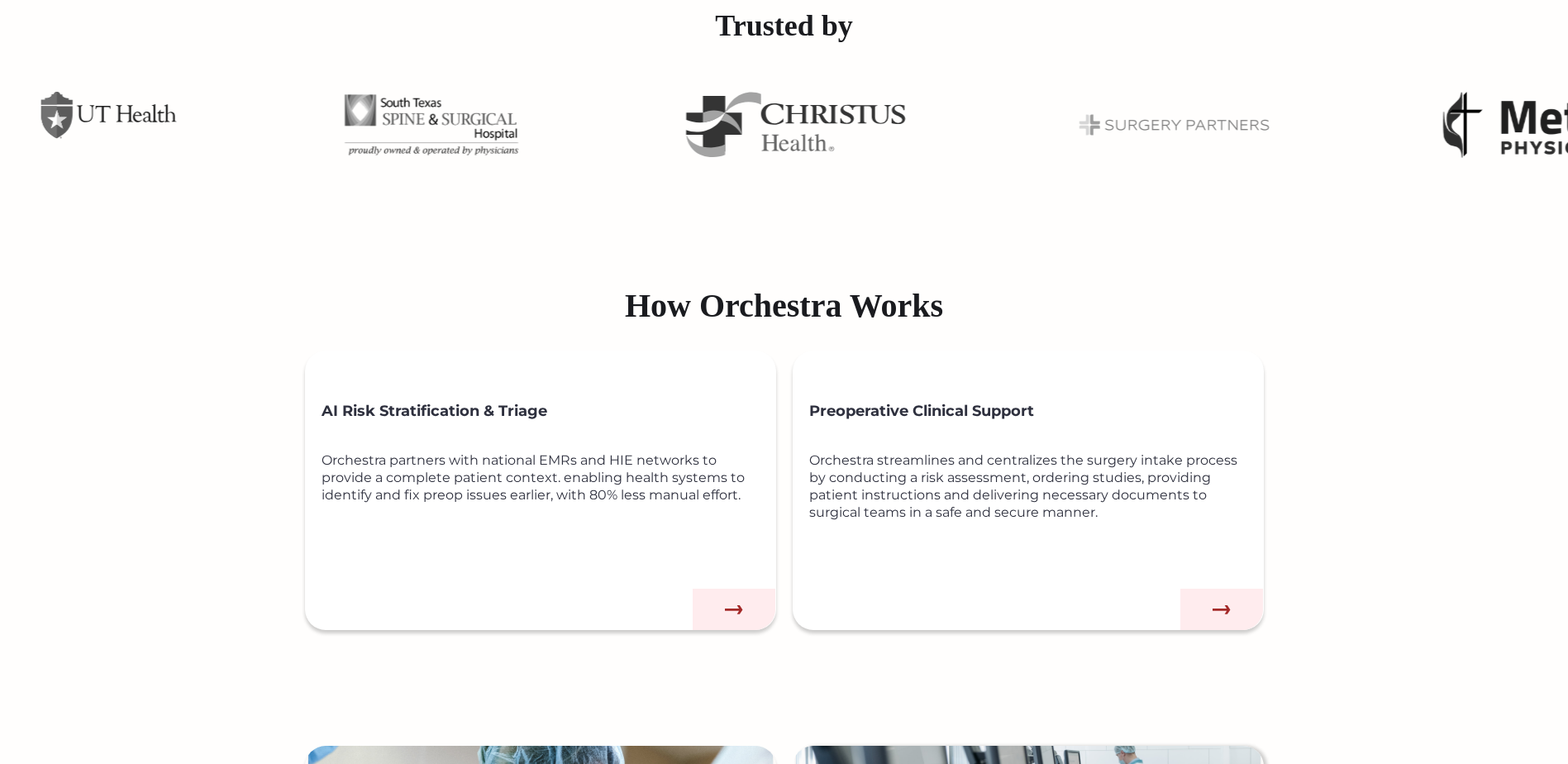
scroll to position [909, 0]
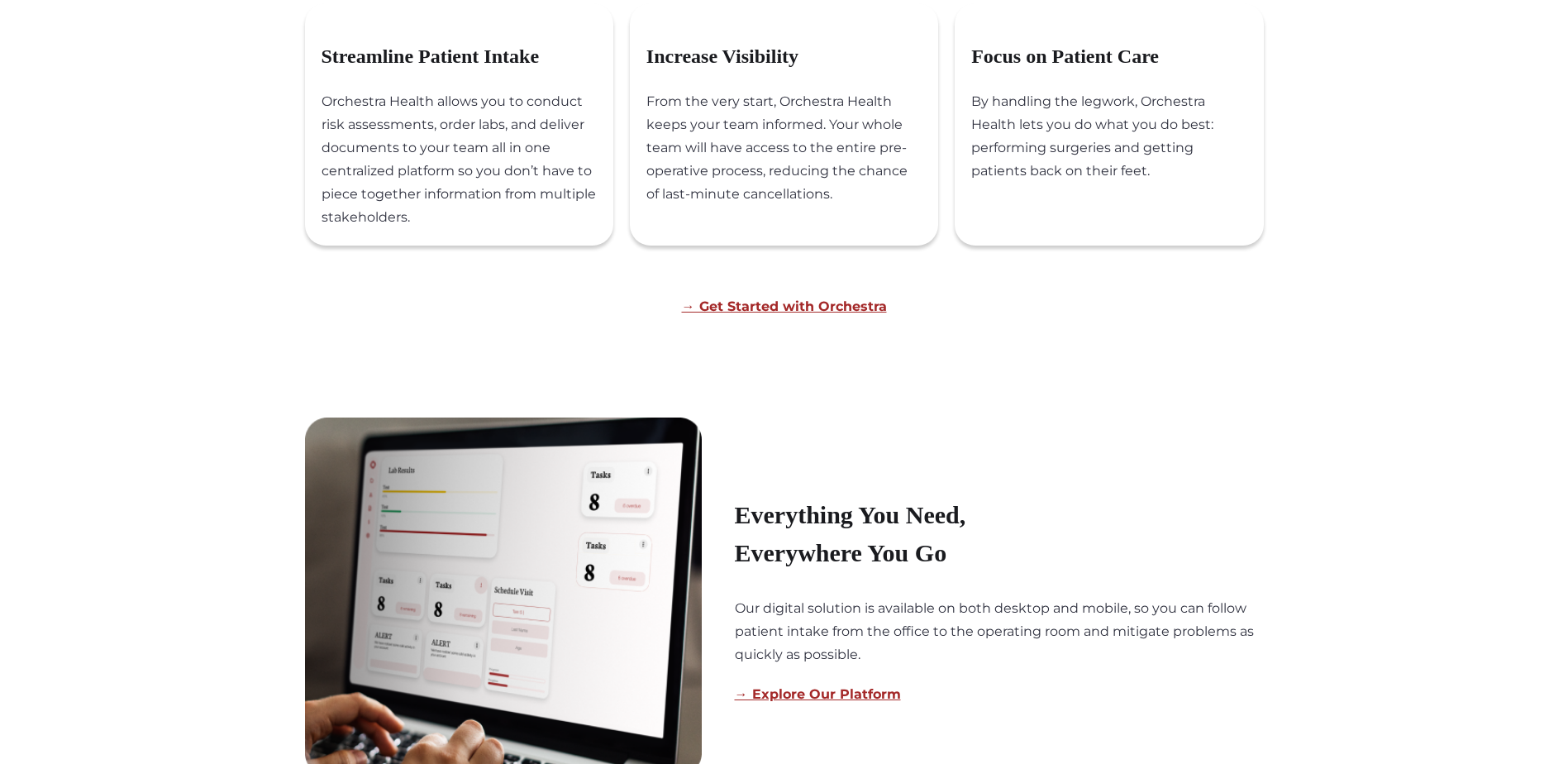
scroll to position [1075, 0]
